Goal: Navigation & Orientation: Find specific page/section

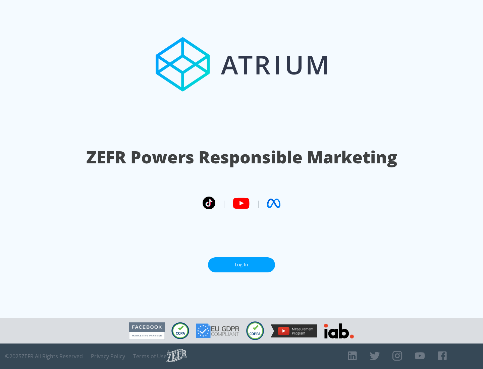
click at [241, 265] on link "Log In" at bounding box center [241, 264] width 67 height 15
